Goal: Navigation & Orientation: Find specific page/section

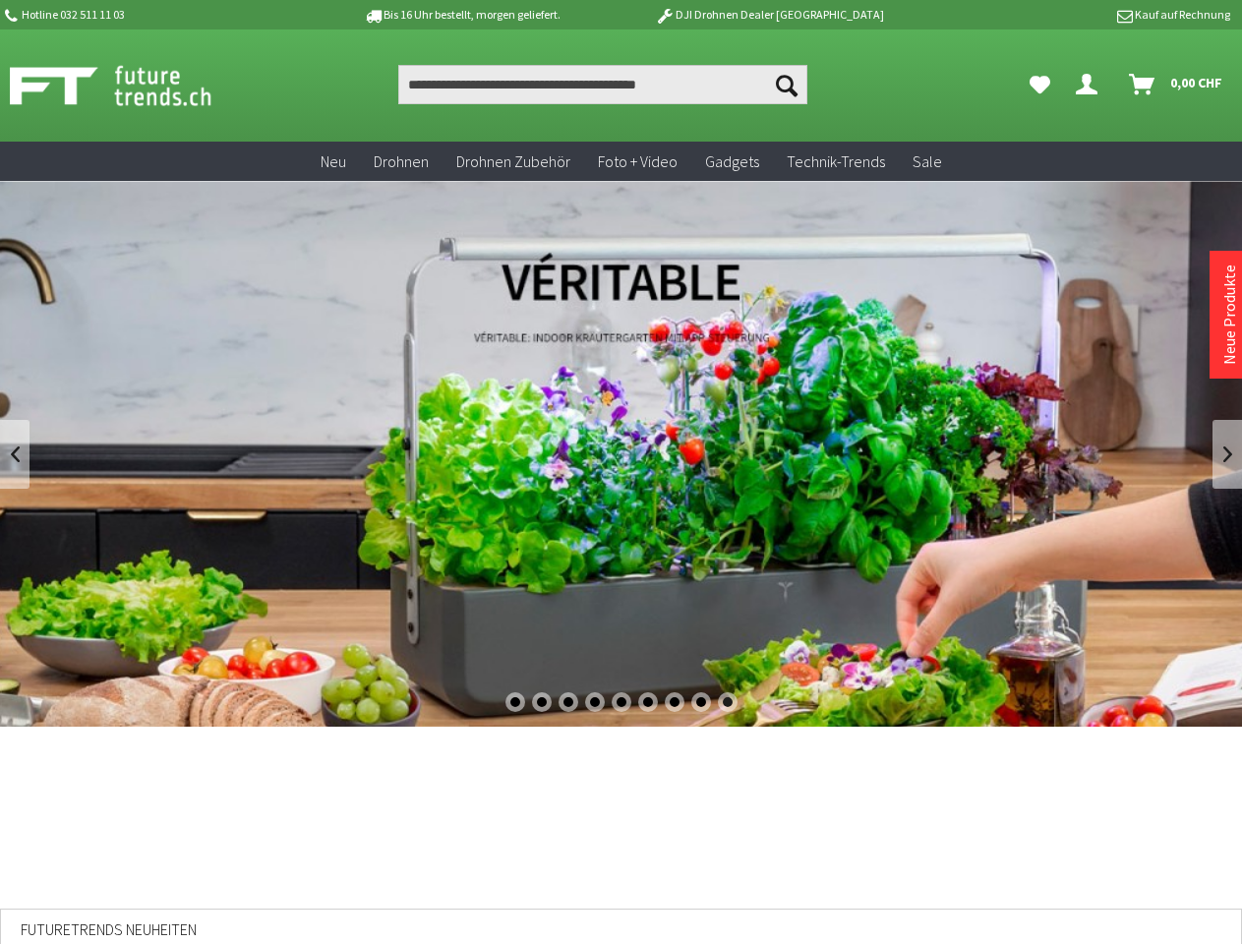
click at [514, 702] on div "1" at bounding box center [515, 702] width 20 height 20
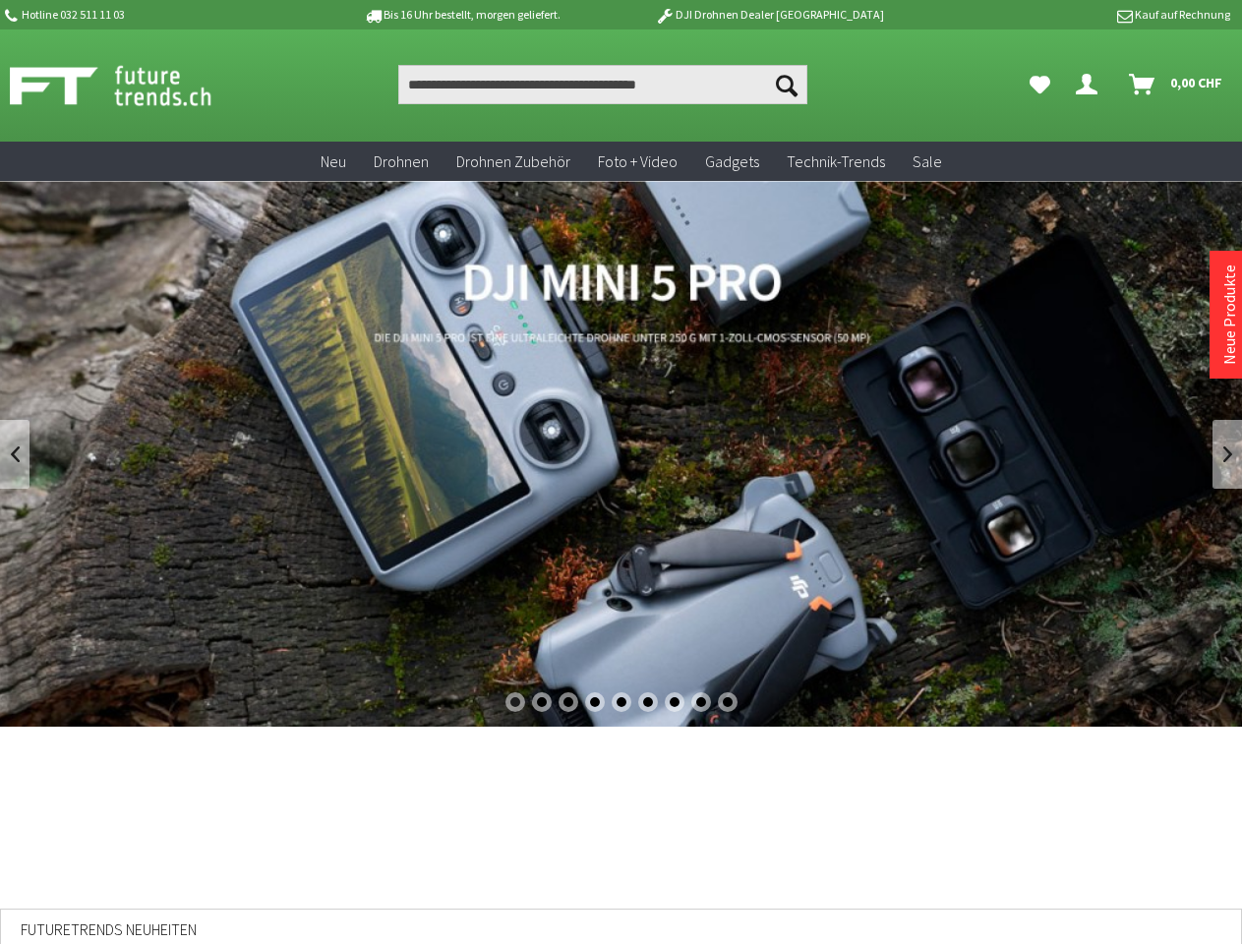
click at [541, 702] on div "2" at bounding box center [542, 702] width 20 height 20
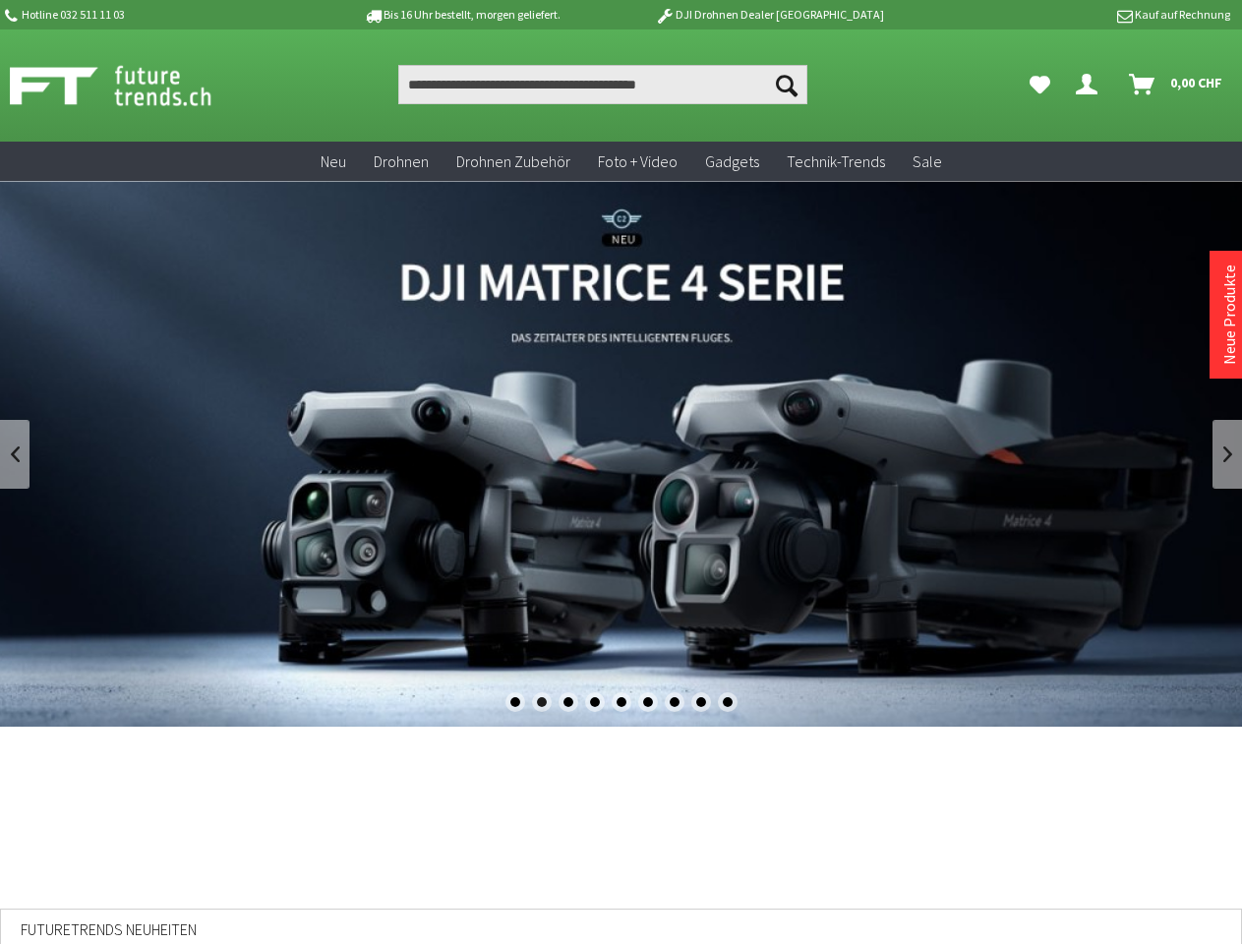
click at [567, 702] on div "3" at bounding box center [569, 702] width 20 height 20
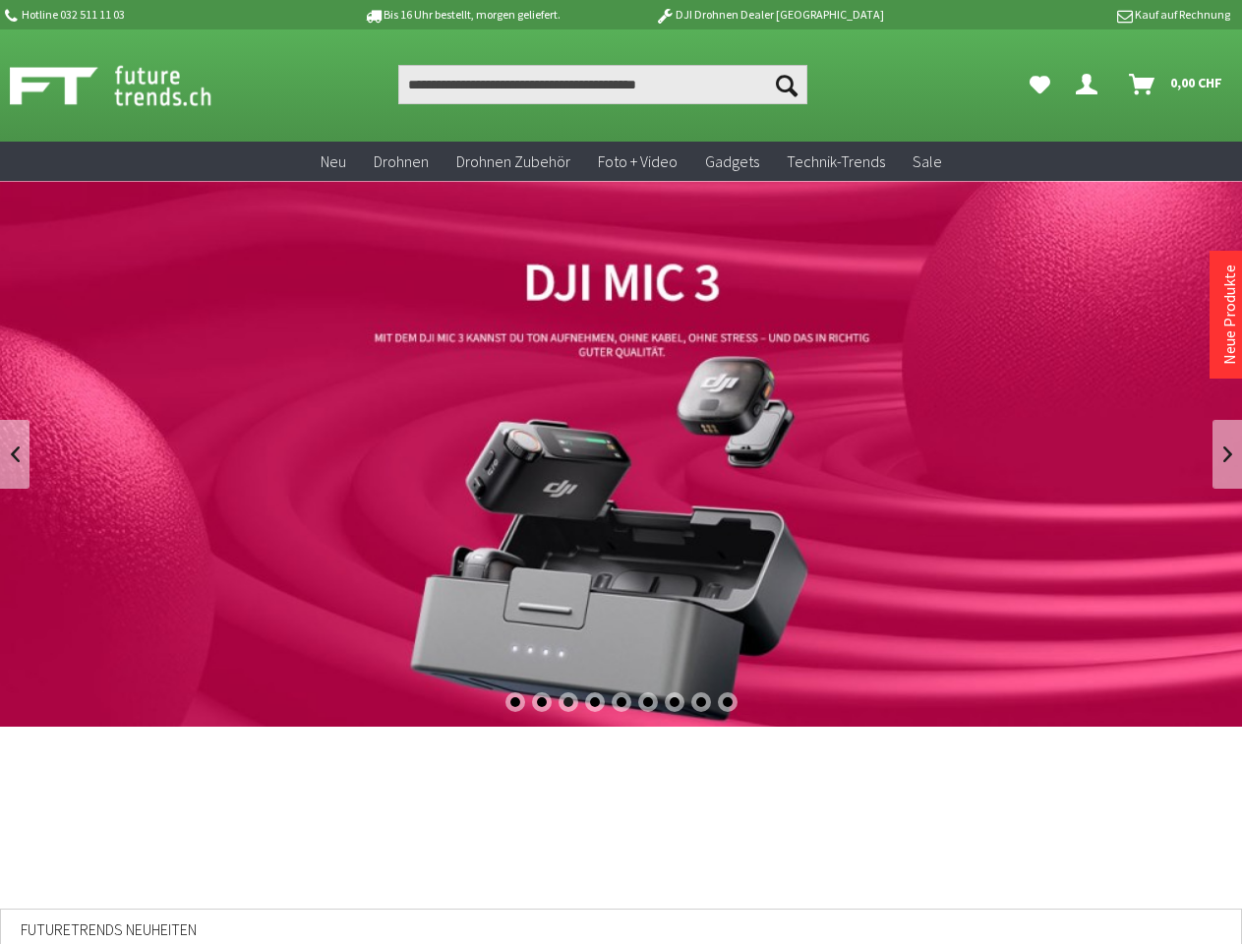
click at [594, 702] on div "4" at bounding box center [595, 702] width 20 height 20
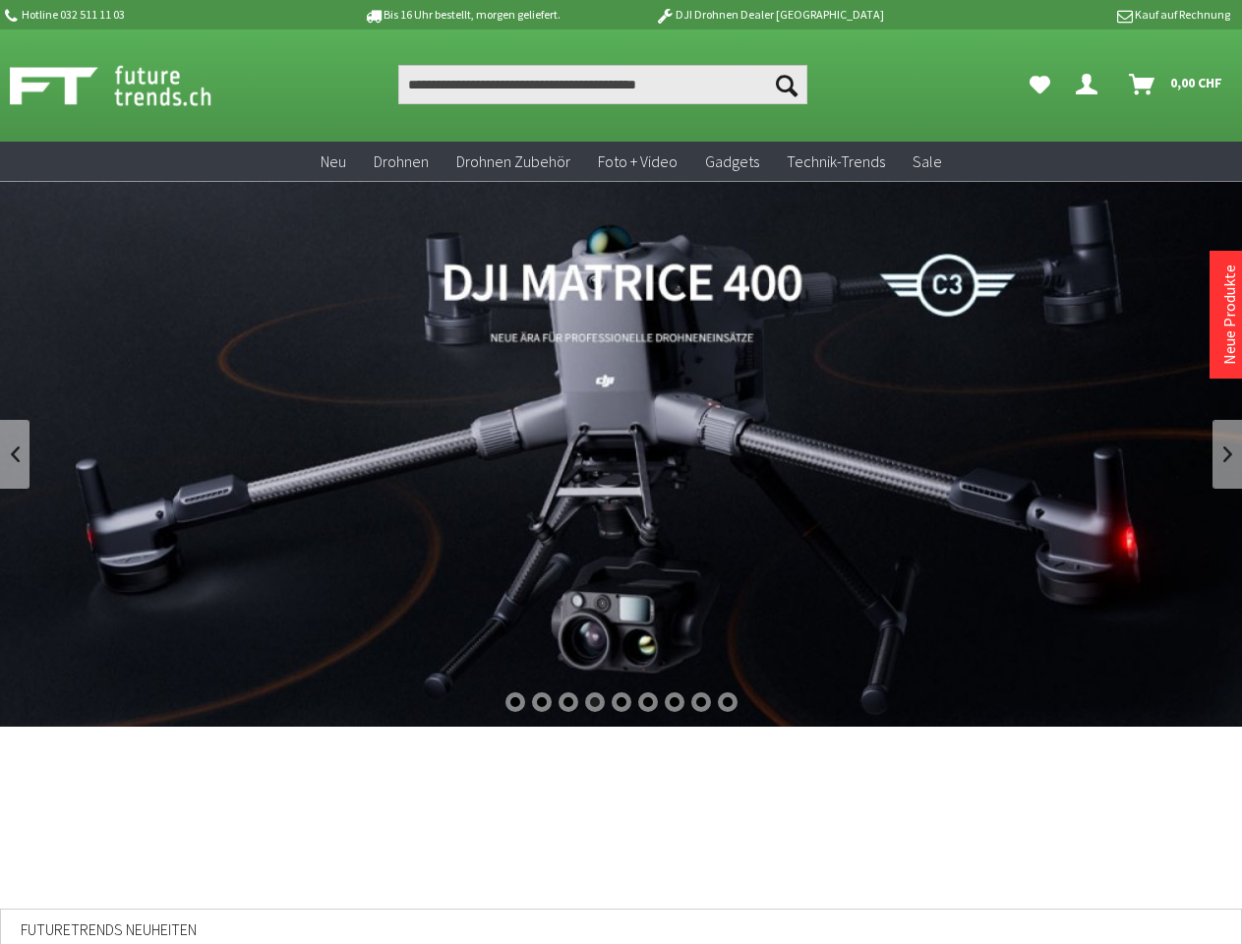
click at [621, 702] on div "5" at bounding box center [622, 702] width 20 height 20
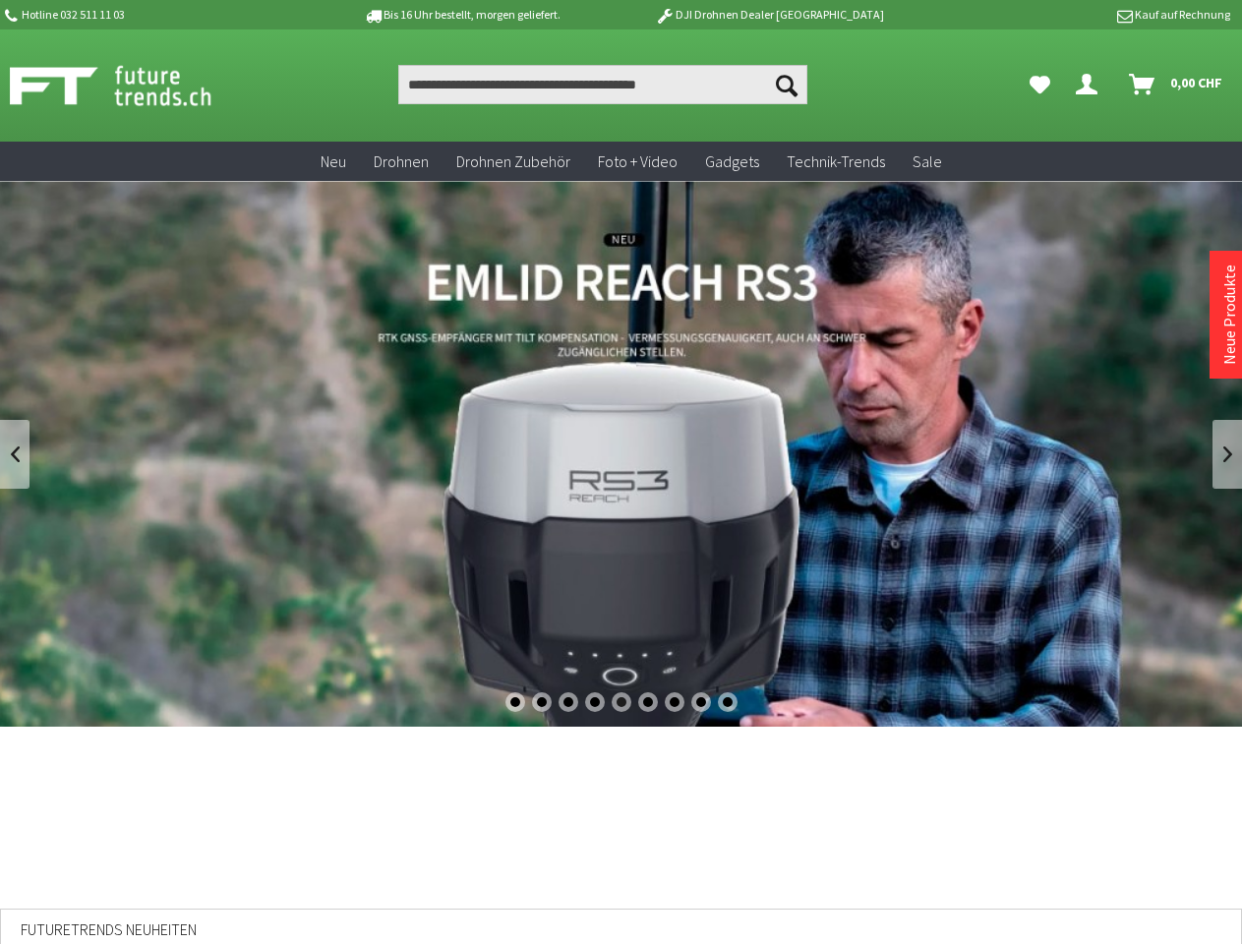
click at [648, 702] on div "6" at bounding box center [648, 702] width 20 height 20
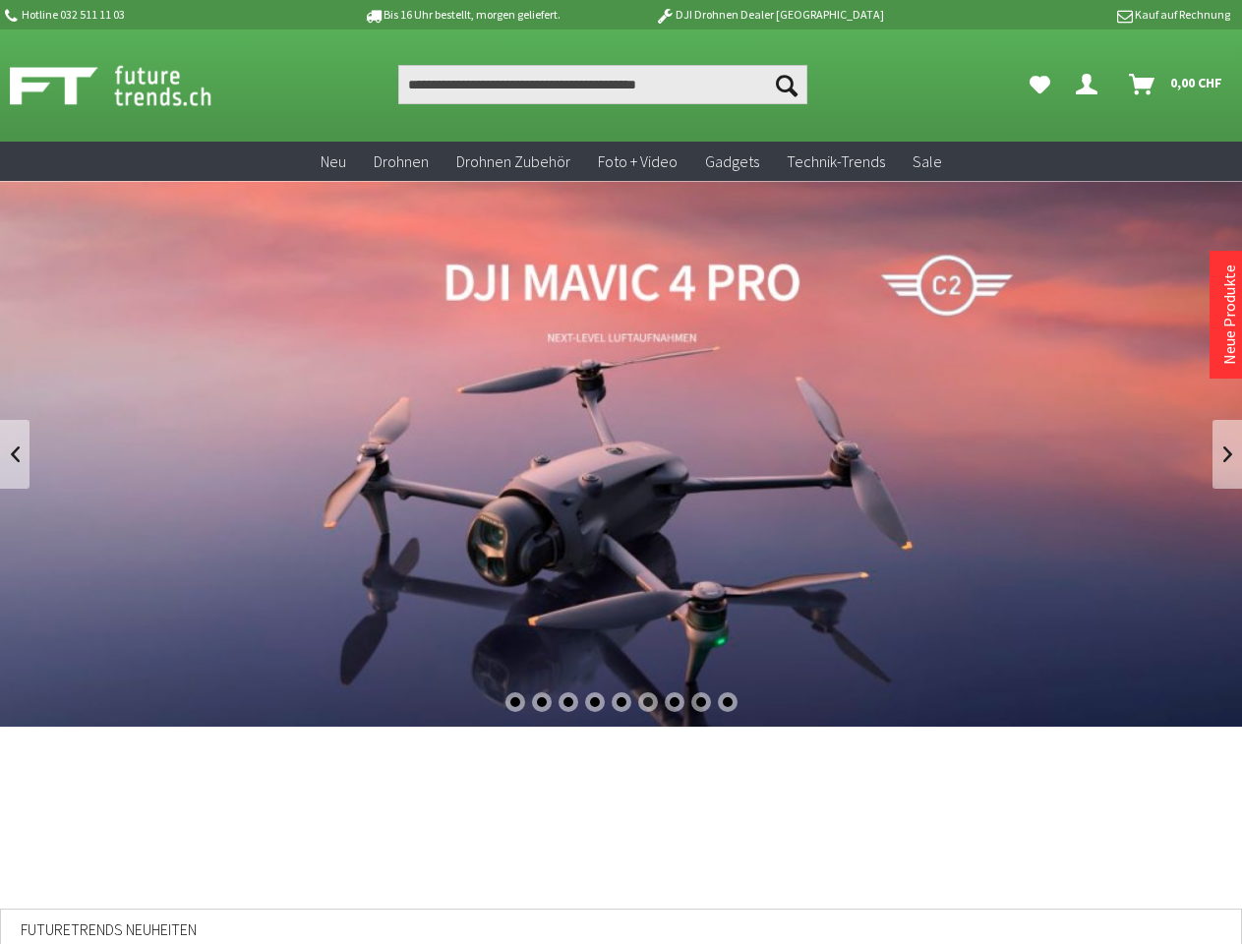
click at [675, 702] on div "7" at bounding box center [675, 702] width 20 height 20
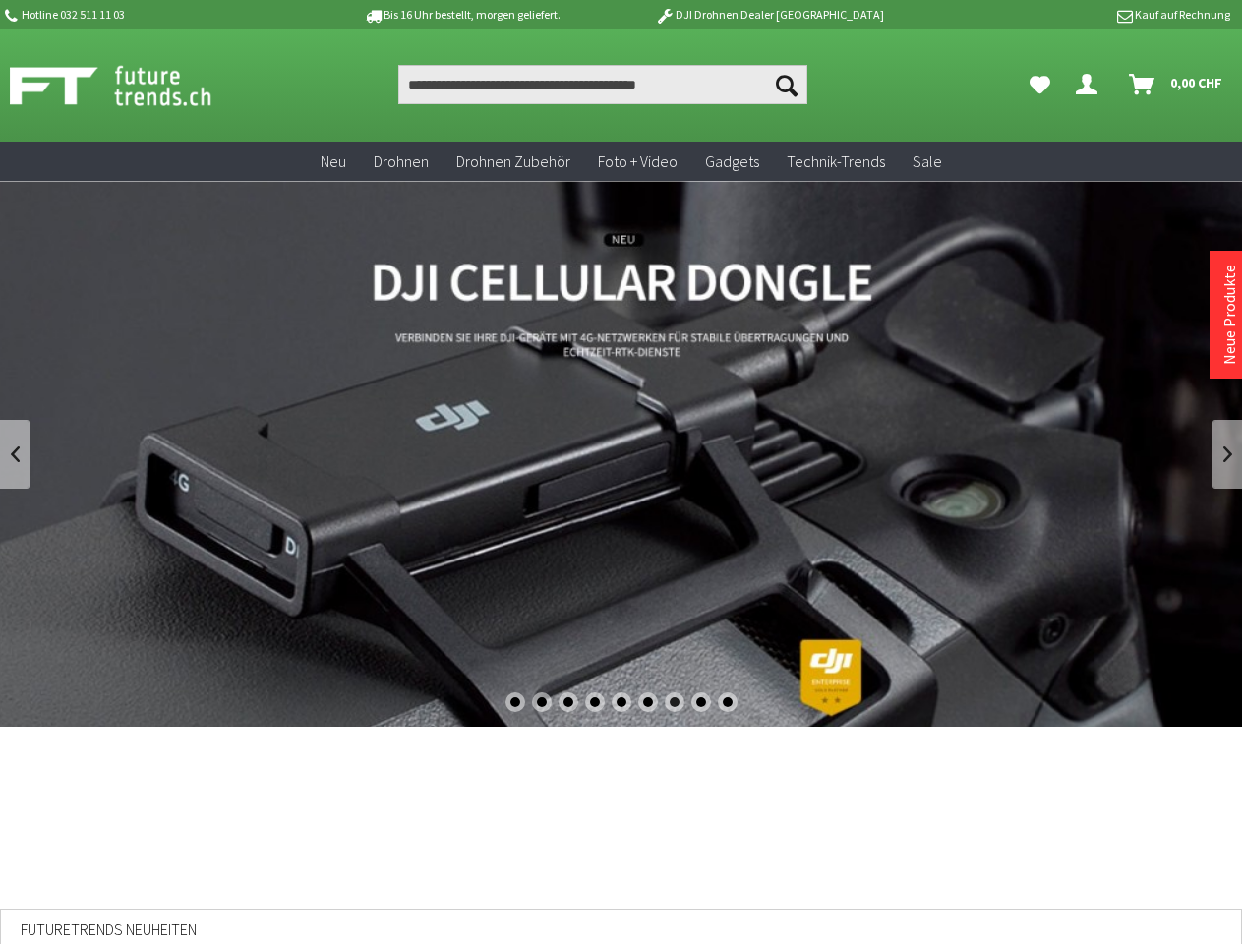
click at [701, 702] on div "8" at bounding box center [701, 702] width 20 height 20
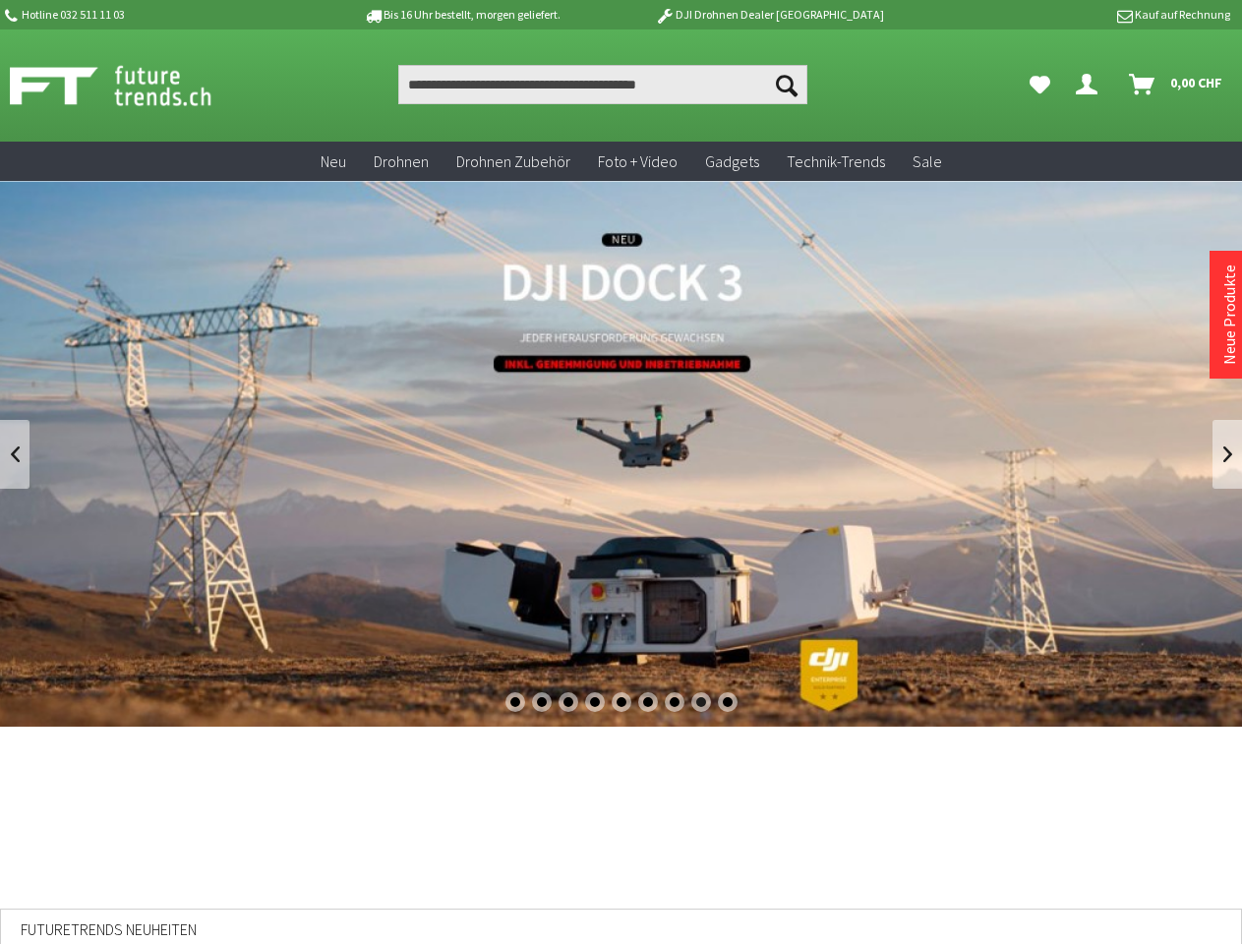
click at [728, 702] on div "9" at bounding box center [728, 702] width 20 height 20
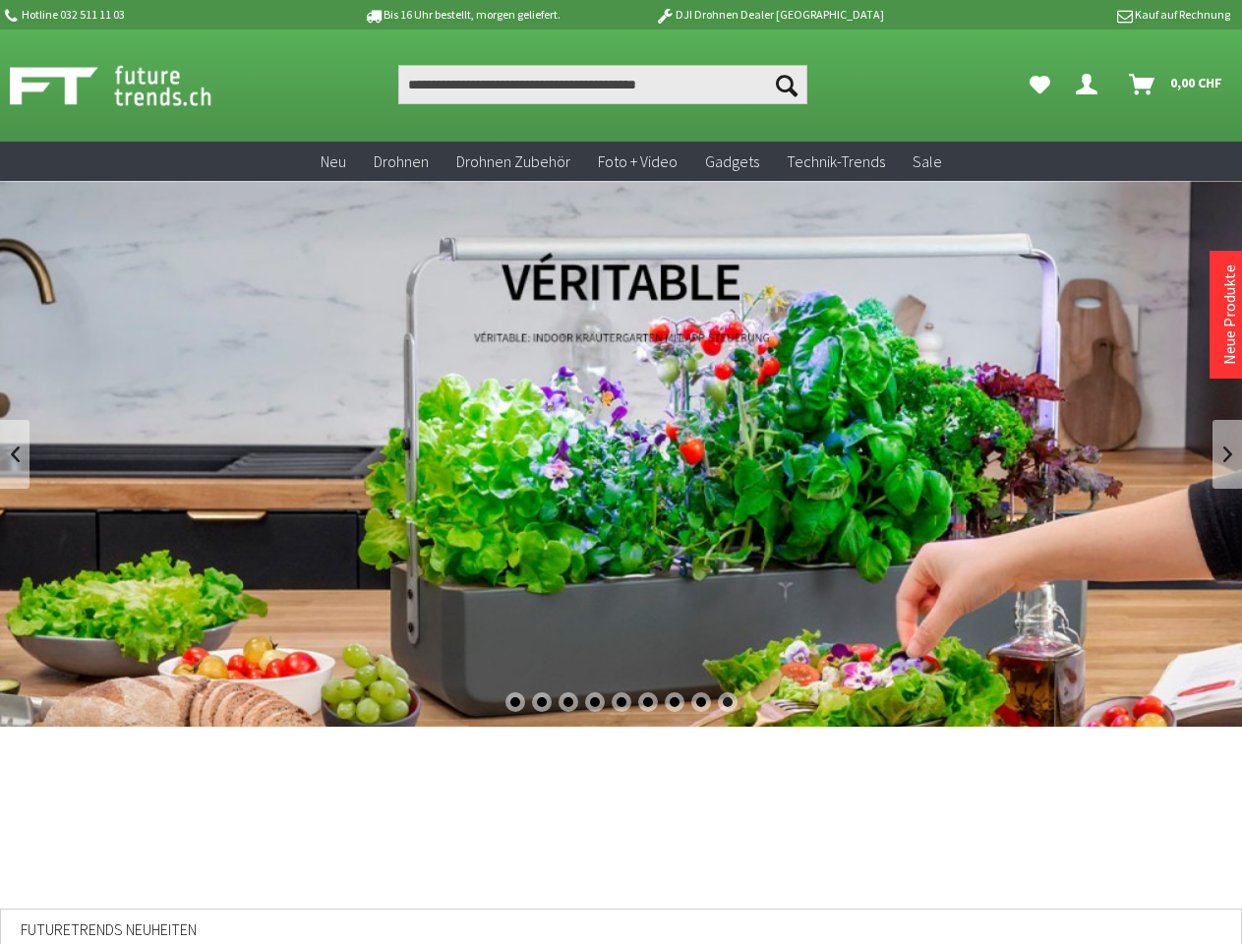
click at [15, 454] on link at bounding box center [14, 454] width 29 height 69
